Goal: Navigation & Orientation: Find specific page/section

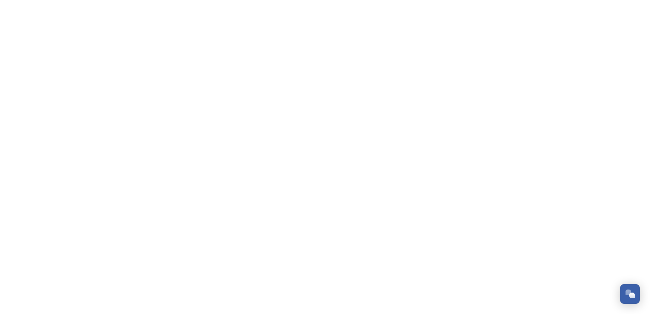
drag, startPoint x: 473, startPoint y: 18, endPoint x: 435, endPoint y: 10, distance: 39.5
click at [476, 0] on html "Dismiss GoSquared Assistant Chat with SnapSea Team GoSquared Assistant Submit G…" at bounding box center [325, 0] width 650 height 0
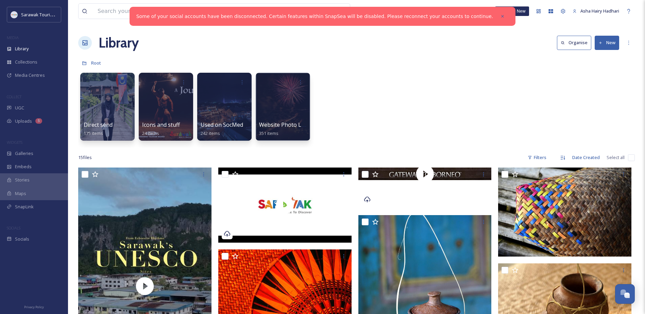
click at [420, 97] on div "Direct send 175 items Icons and stuff 24 items Used on SocMed 242 items Website…" at bounding box center [356, 108] width 556 height 78
click at [17, 74] on span "Media Centres" at bounding box center [30, 75] width 30 height 6
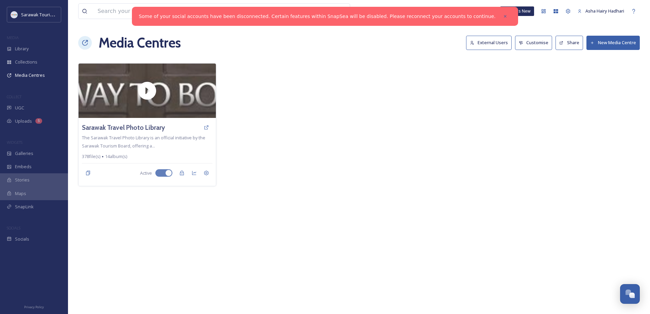
drag, startPoint x: 321, startPoint y: 162, endPoint x: 283, endPoint y: 161, distance: 37.7
click at [321, 164] on div at bounding box center [289, 124] width 138 height 123
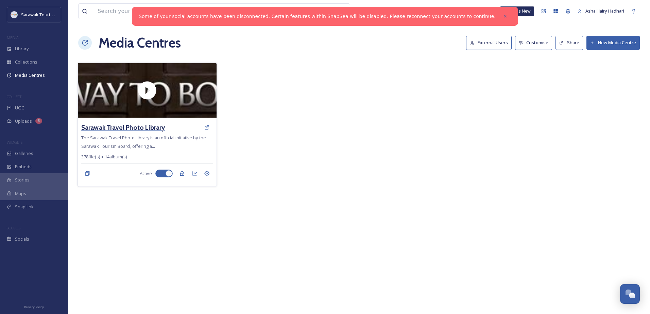
click at [153, 127] on h3 "Sarawak Travel Photo Library" at bounding box center [123, 128] width 84 height 10
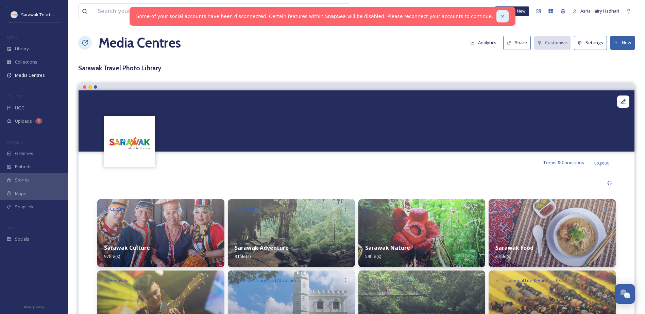
click at [500, 16] on icon at bounding box center [502, 16] width 5 height 5
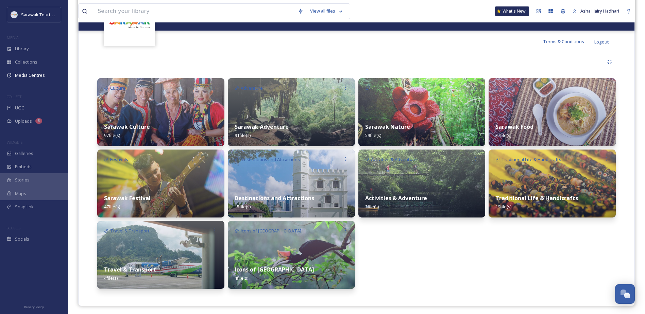
scroll to position [123, 0]
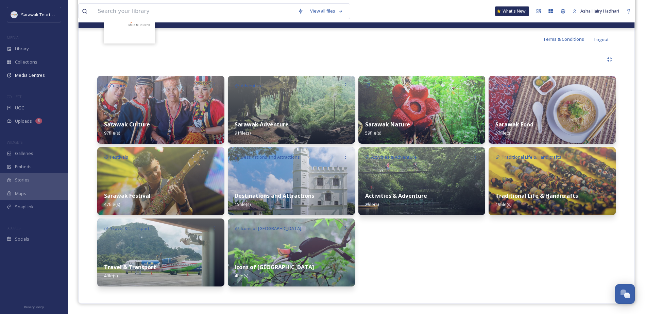
click at [542, 287] on div "Culture Sarawak Culture 97 file(s) Festivals Sarawak Festival 47 file(s) Travel…" at bounding box center [356, 171] width 545 height 243
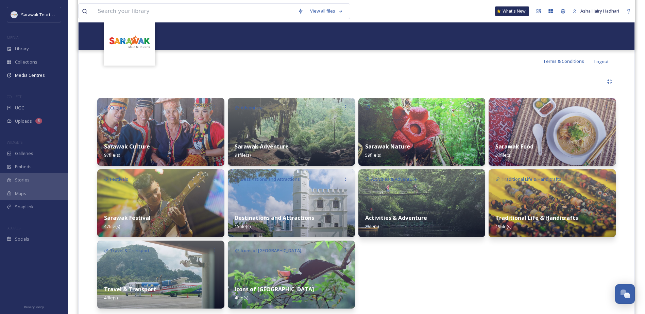
scroll to position [102, 0]
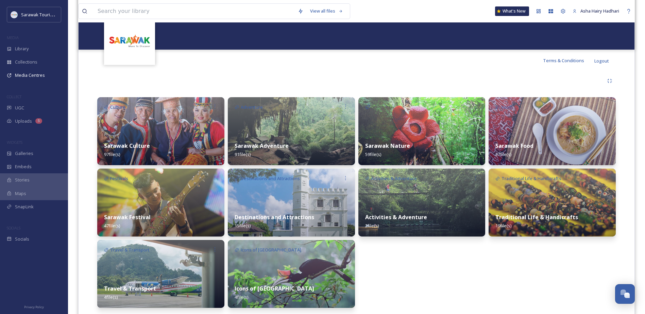
click at [418, 123] on img at bounding box center [421, 131] width 127 height 68
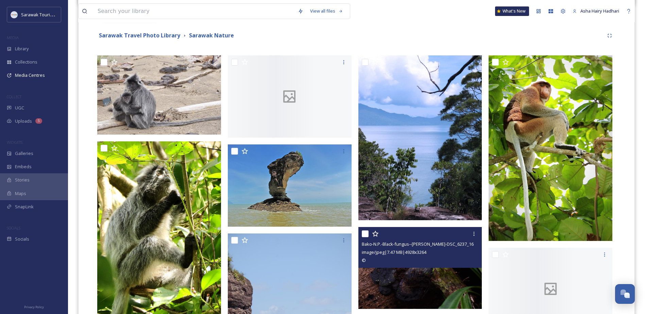
scroll to position [204, 0]
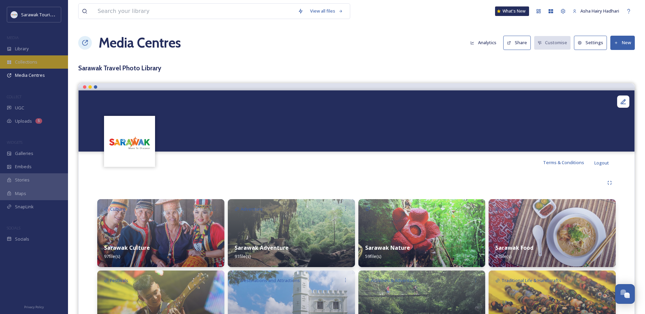
click at [26, 61] on span "Collections" at bounding box center [26, 62] width 22 height 6
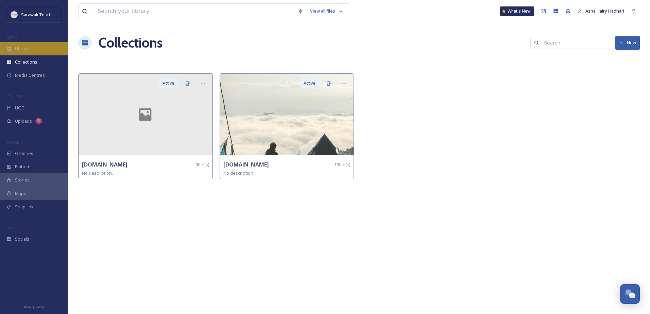
click at [29, 43] on div "Library" at bounding box center [34, 48] width 68 height 13
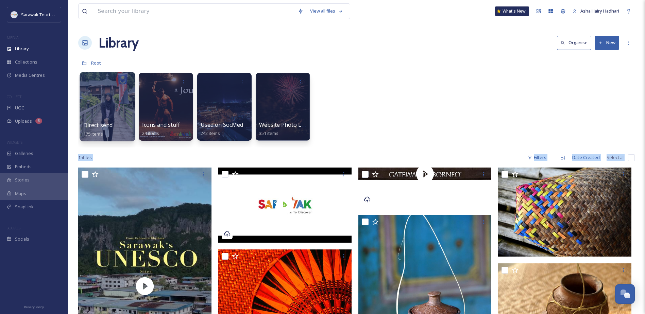
drag, startPoint x: 144, startPoint y: 212, endPoint x: 113, endPoint y: 118, distance: 98.9
click at [356, 117] on div "Direct send 175 items Icons and stuff 24 items Used on SocMed 242 items Website…" at bounding box center [356, 108] width 556 height 78
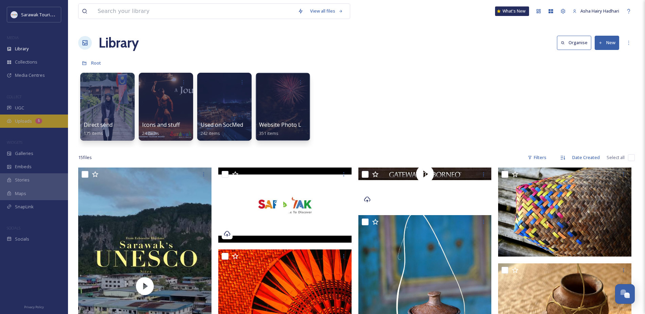
click at [30, 120] on span "Uploads" at bounding box center [23, 121] width 17 height 6
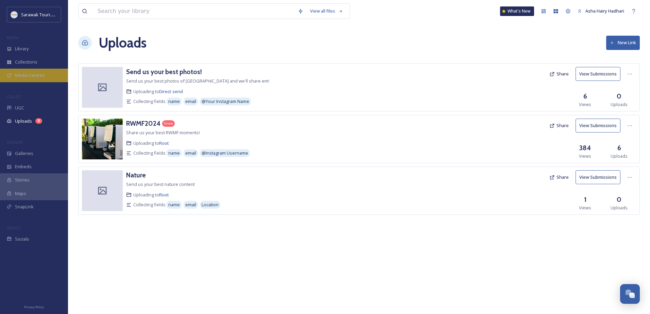
click at [32, 70] on div "Media Centres" at bounding box center [34, 75] width 68 height 13
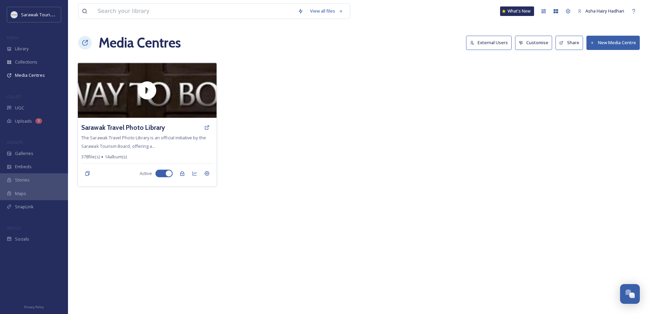
click at [167, 122] on div "Sarawak Travel Photo Library" at bounding box center [147, 127] width 132 height 12
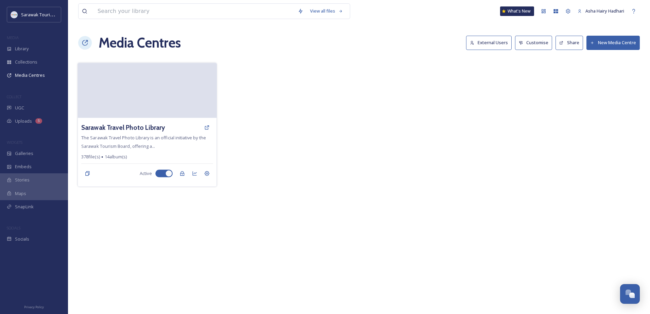
click at [172, 112] on video at bounding box center [147, 90] width 139 height 55
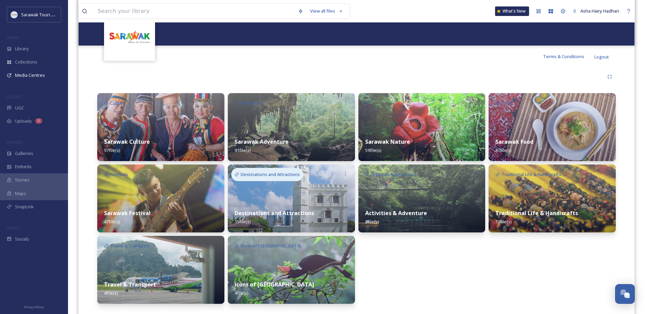
scroll to position [123, 0]
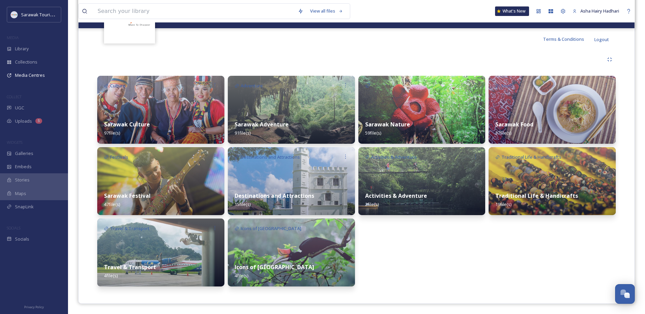
click at [473, 275] on div "Sarawak Nature 59 file(s) Activities & Adventure Activities & Adventure 2 file(…" at bounding box center [421, 181] width 127 height 211
click at [460, 270] on div "Sarawak Nature 59 file(s) Activities & Adventure Activities & Adventure 2 file(…" at bounding box center [421, 181] width 127 height 211
click at [462, 265] on div "Sarawak Nature 59 file(s) Activities & Adventure Activities & Adventure 2 file(…" at bounding box center [421, 181] width 127 height 211
click at [176, 118] on div "Sarawak Culture 97 file(s)" at bounding box center [160, 128] width 127 height 30
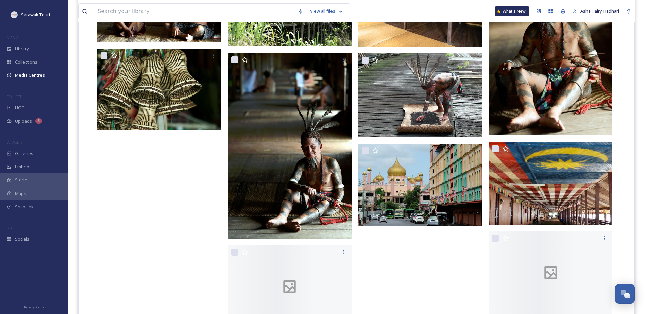
scroll to position [1127, 0]
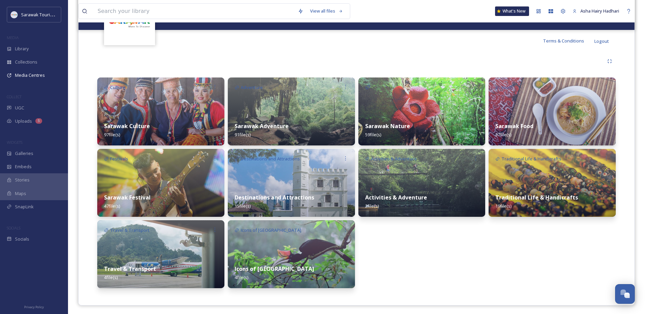
scroll to position [123, 0]
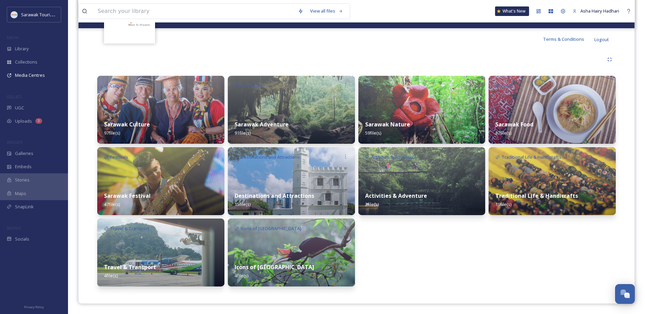
click at [465, 265] on div "Sarawak Nature 59 file(s) Activities & Adventure Activities & Adventure 2 file(…" at bounding box center [421, 181] width 127 height 211
click at [393, 241] on div "Sarawak Nature 59 file(s) Activities & Adventure Activities & Adventure 2 file(…" at bounding box center [421, 181] width 127 height 211
click at [400, 180] on img at bounding box center [421, 181] width 127 height 68
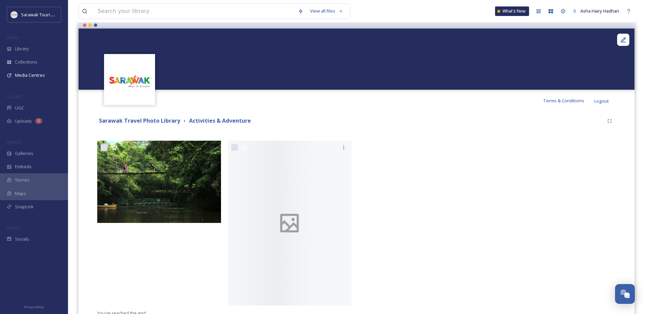
scroll to position [89, 0]
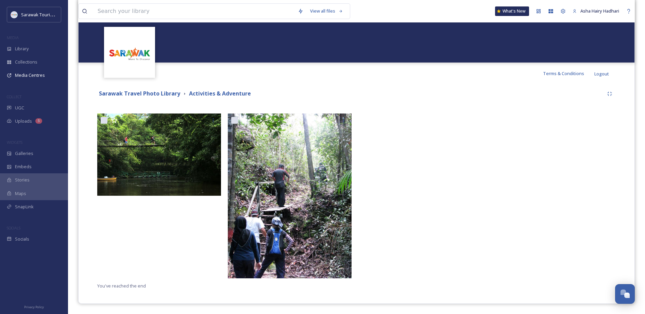
click at [421, 223] on div at bounding box center [421, 197] width 127 height 168
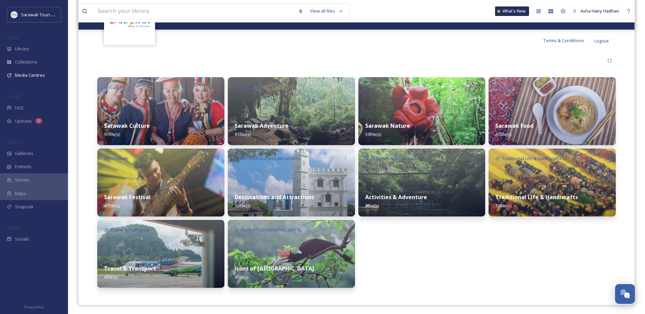
scroll to position [123, 0]
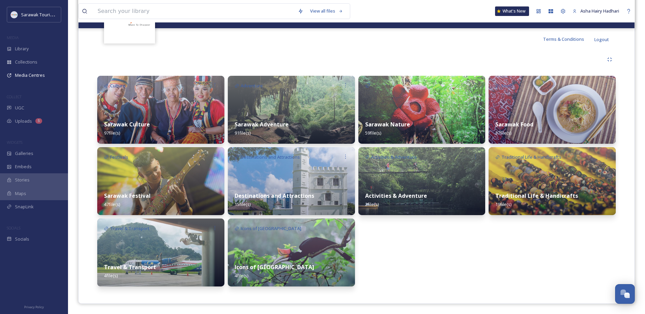
click at [329, 118] on div "Sarawak Adventure 91 file(s)" at bounding box center [291, 128] width 127 height 30
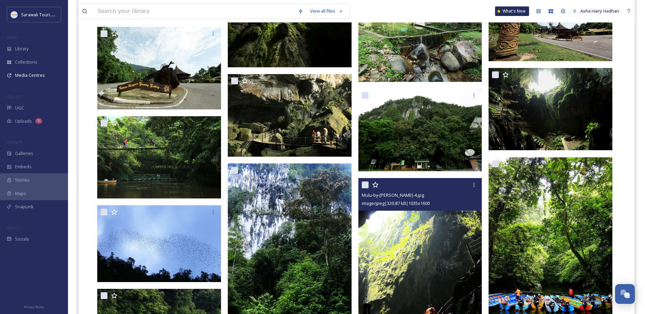
scroll to position [442, 0]
